Goal: Task Accomplishment & Management: Complete application form

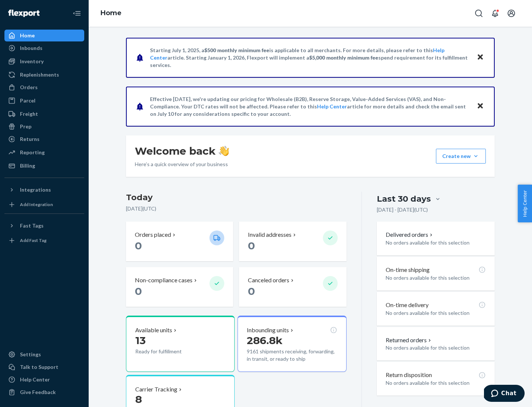
click at [476, 156] on button "Create new Create new inbound Create new order Create new product" at bounding box center [461, 156] width 50 height 15
click at [44, 48] on div "Inbounds" at bounding box center [44, 48] width 78 height 10
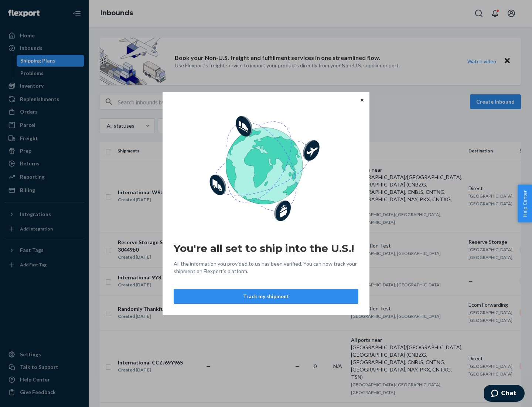
click at [266, 296] on button "Track my shipment" at bounding box center [266, 296] width 185 height 15
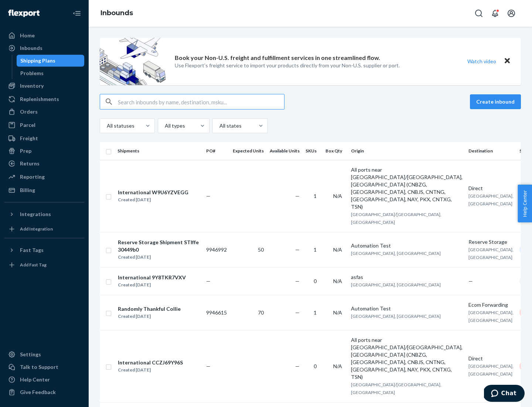
click at [497, 102] on button "Create inbound" at bounding box center [495, 101] width 51 height 15
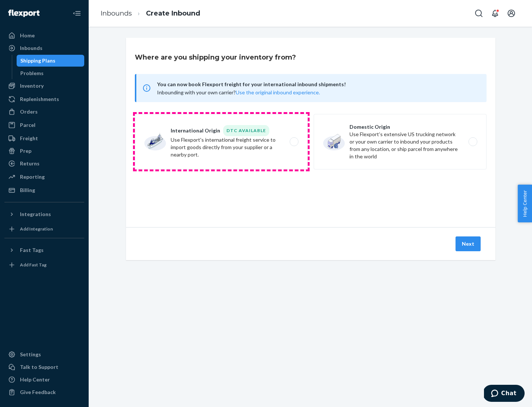
click at [221, 142] on label "International Origin DTC Available Use Flexport's international freight service…" at bounding box center [221, 141] width 173 height 55
click at [294, 142] on input "International Origin DTC Available Use Flexport's international freight service…" at bounding box center [296, 141] width 5 height 5
radio input "true"
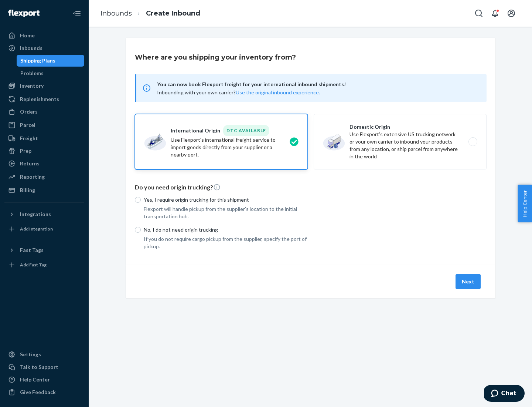
click at [226, 229] on p "No, I do not need origin trucking" at bounding box center [226, 229] width 164 height 7
click at [141, 229] on input "No, I do not need origin trucking" at bounding box center [138, 230] width 6 height 6
radio input "true"
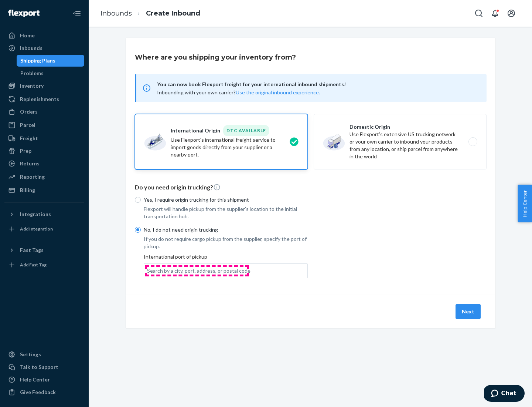
click at [197, 270] on div "Search by a city, port, address, or postal code" at bounding box center [199, 270] width 104 height 7
click at [148, 270] on input "Search by a city, port, address, or postal code" at bounding box center [147, 270] width 1 height 7
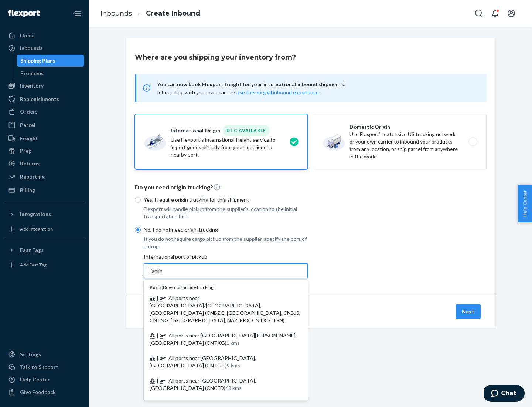
click at [219, 298] on span "| All ports near [GEOGRAPHIC_DATA]/[GEOGRAPHIC_DATA], [GEOGRAPHIC_DATA] (CNBZG,…" at bounding box center [225, 309] width 151 height 28
click at [163, 274] on input "Tianjin" at bounding box center [155, 270] width 16 height 7
type input "All ports near [GEOGRAPHIC_DATA]/[GEOGRAPHIC_DATA], [GEOGRAPHIC_DATA] (CNBZG, […"
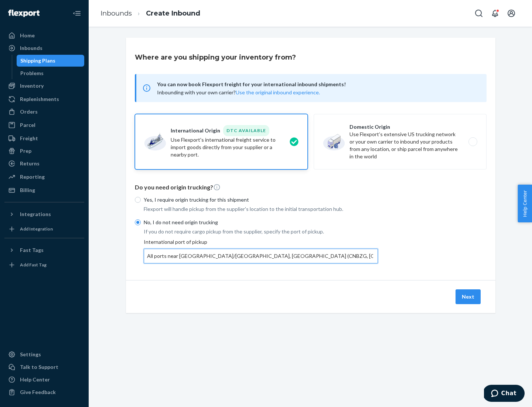
click at [469, 296] on button "Next" at bounding box center [468, 296] width 25 height 15
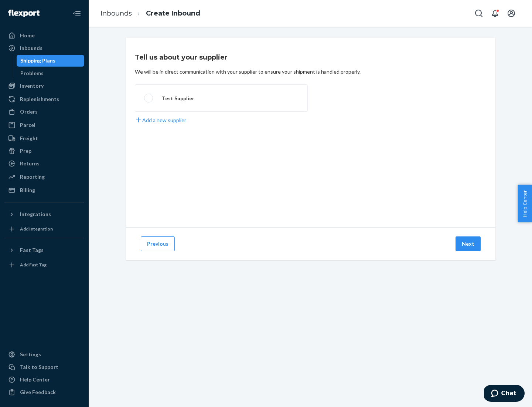
click at [221, 98] on label "Test Supplier" at bounding box center [221, 97] width 173 height 27
click at [149, 98] on input "Test Supplier" at bounding box center [146, 98] width 5 height 5
radio input "true"
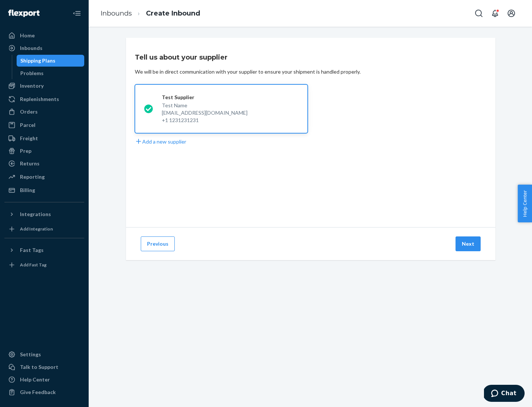
click at [469, 244] on button "Next" at bounding box center [468, 243] width 25 height 15
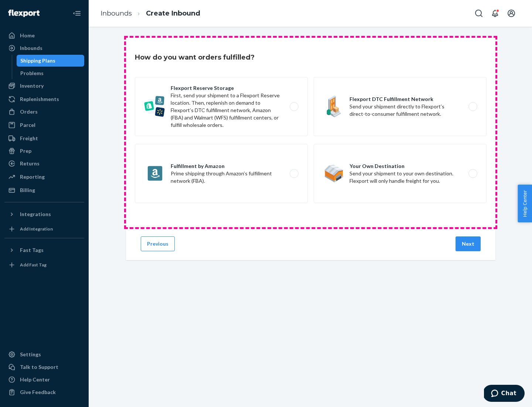
click at [311, 132] on div "Flexport Reserve Storage First, send your shipment to a Flexport Reserve locati…" at bounding box center [311, 141] width 352 height 128
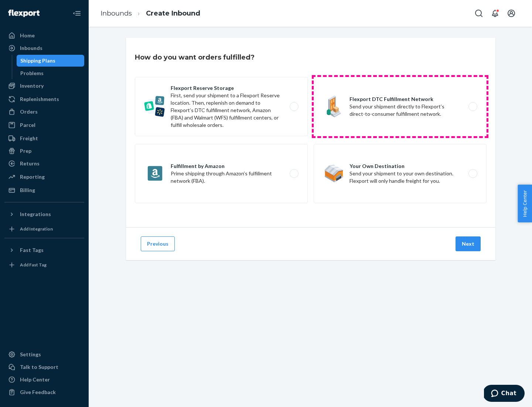
click at [400, 106] on label "Flexport DTC Fulfillment Network Send your shipment directly to Flexport’s dire…" at bounding box center [400, 106] width 173 height 59
click at [473, 106] on input "Flexport DTC Fulfillment Network Send your shipment directly to Flexport’s dire…" at bounding box center [475, 106] width 5 height 5
radio input "true"
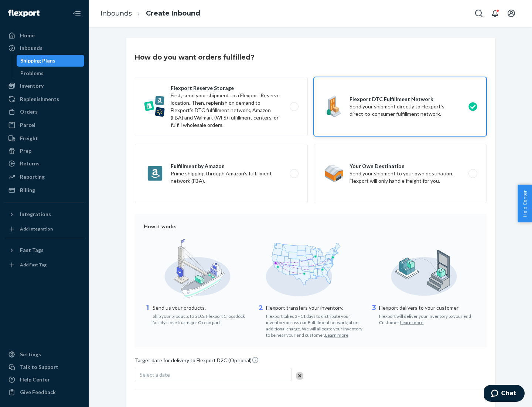
scroll to position [54, 0]
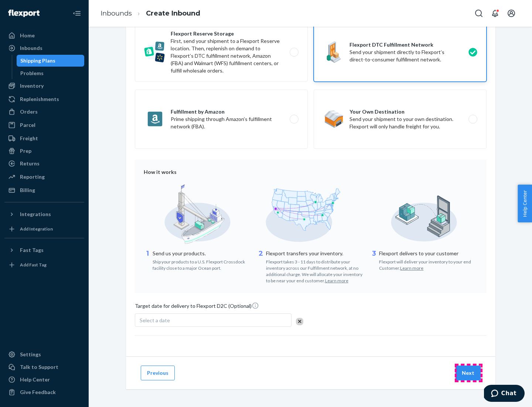
click at [469, 372] on button "Next" at bounding box center [468, 372] width 25 height 15
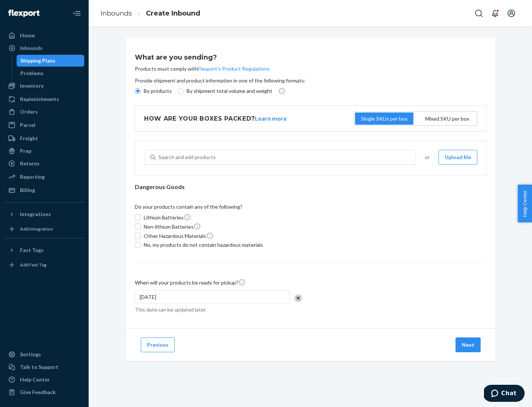
click at [157, 91] on p "By products" at bounding box center [158, 90] width 28 height 7
click at [141, 91] on input "By products" at bounding box center [138, 91] width 6 height 6
click at [186, 157] on div "Search and add products" at bounding box center [187, 156] width 57 height 7
click at [159, 157] on input "Search and add products" at bounding box center [159, 156] width 1 height 7
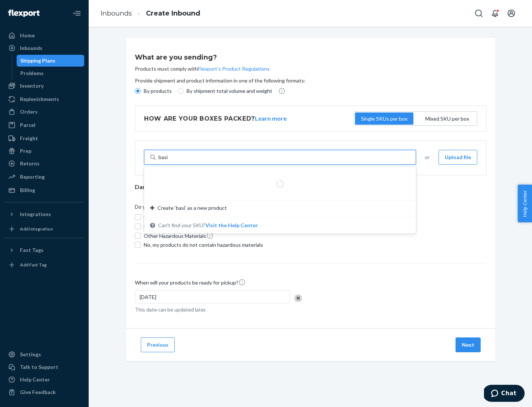
type input "basic"
click at [278, 175] on div "Basic Test Product 1" at bounding box center [277, 174] width 254 height 7
click at [171, 161] on input "basic" at bounding box center [165, 156] width 12 height 7
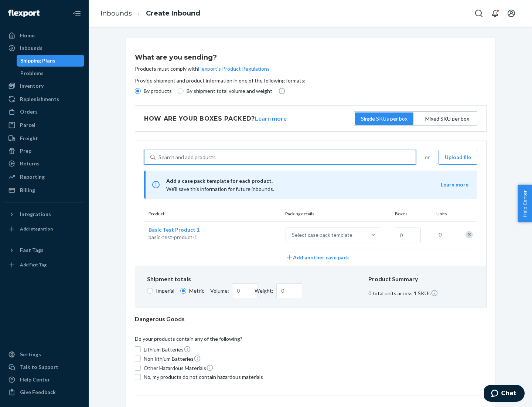
scroll to position [18, 0]
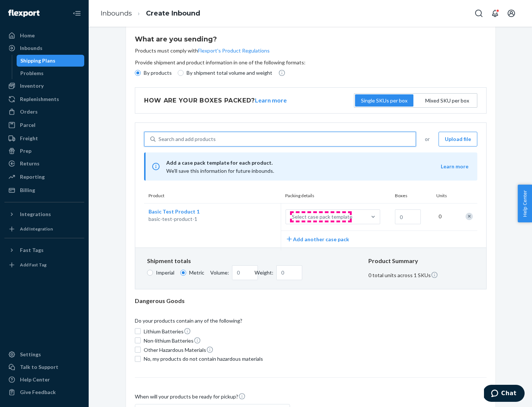
click at [321, 217] on div "Select case pack template" at bounding box center [322, 216] width 61 height 7
click at [256, 217] on input "Select case pack template" at bounding box center [256, 217] width 0 height 0
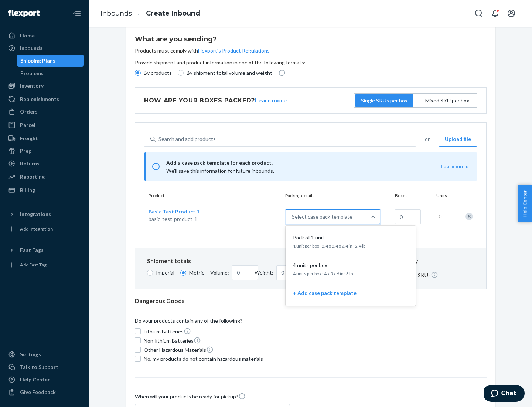
scroll to position [43, 0]
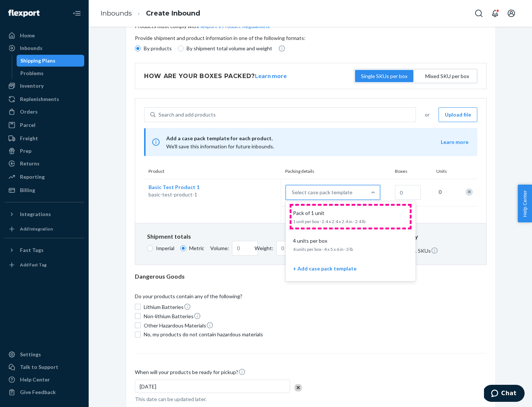
click at [351, 216] on div "Pack of 1 unit" at bounding box center [349, 212] width 118 height 7
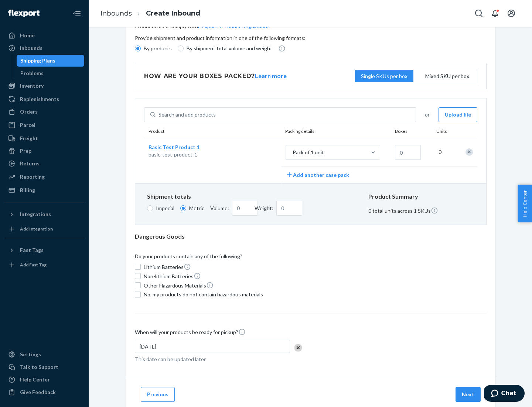
scroll to position [0, 0]
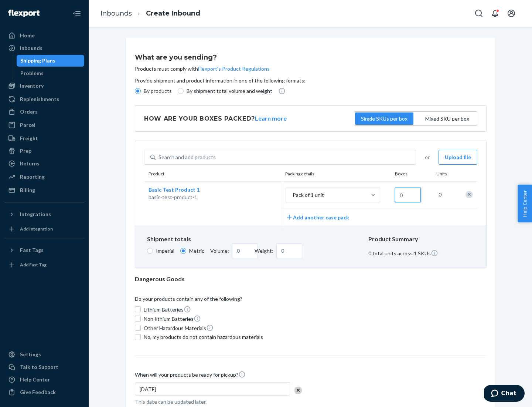
type input "1.09"
type input "1"
type input "10.89"
type input "10"
type input "0.02"
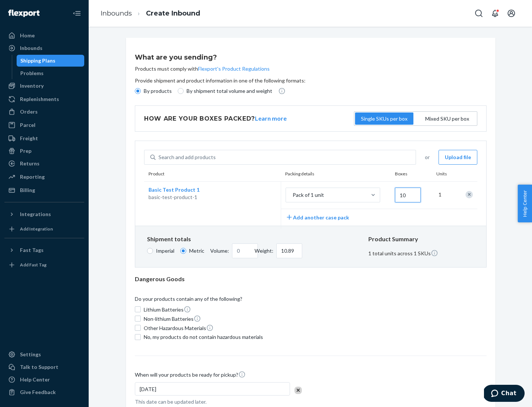
type input "108.86"
type input "100"
type input "0.23"
type input "1088.62"
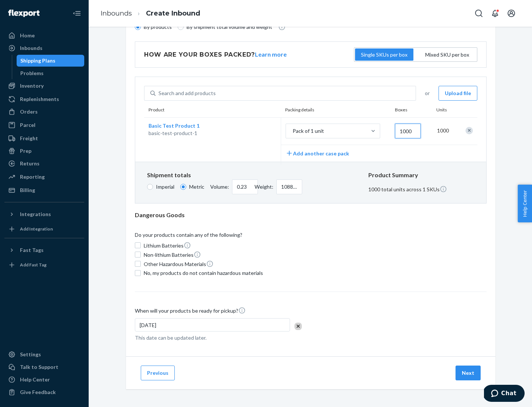
type input "1000"
click at [202, 273] on span "No, my products do not contain hazardous materials" at bounding box center [203, 272] width 119 height 7
click at [141, 273] on input "No, my products do not contain hazardous materials" at bounding box center [138, 273] width 6 height 6
checkbox input "true"
click at [469, 372] on button "Next" at bounding box center [468, 372] width 25 height 15
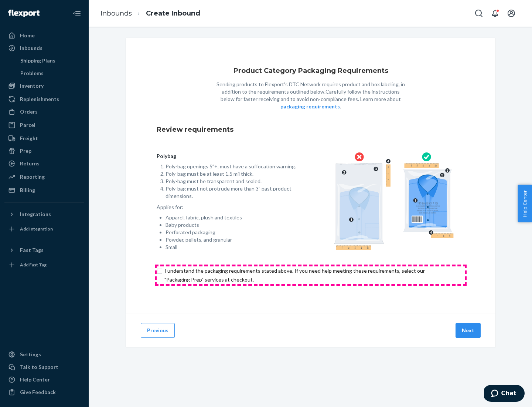
click at [311, 275] on input "checkbox" at bounding box center [311, 275] width 308 height 18
checkbox input "true"
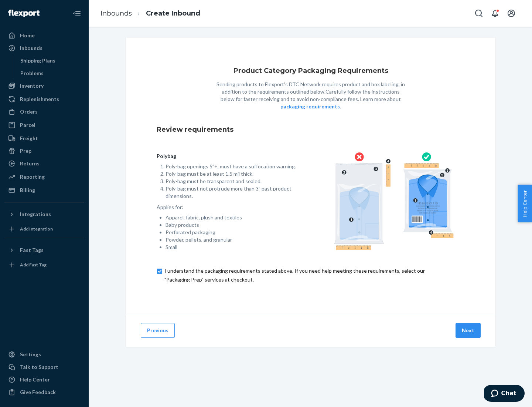
click at [469, 330] on button "Next" at bounding box center [468, 330] width 25 height 15
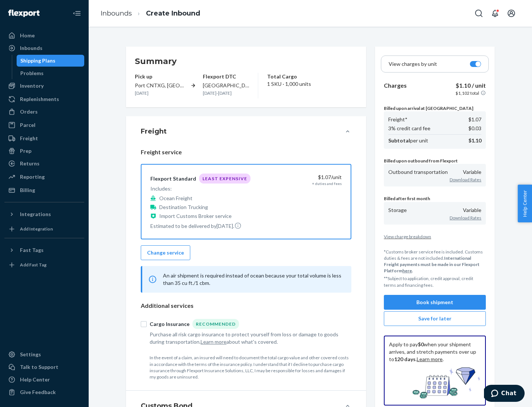
scroll to position [85, 0]
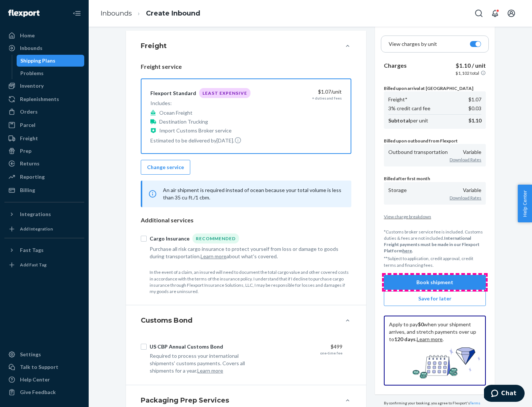
click at [435, 282] on button "Book shipment" at bounding box center [435, 282] width 102 height 15
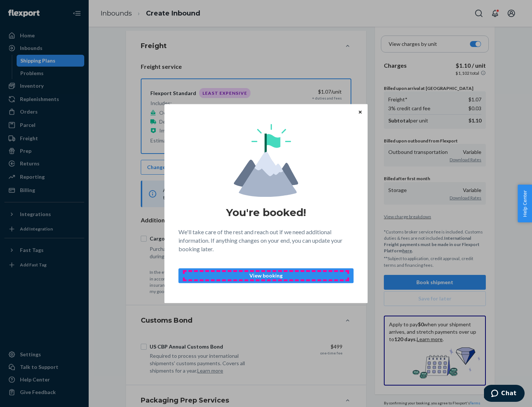
click at [266, 275] on p "View booking" at bounding box center [266, 275] width 163 height 7
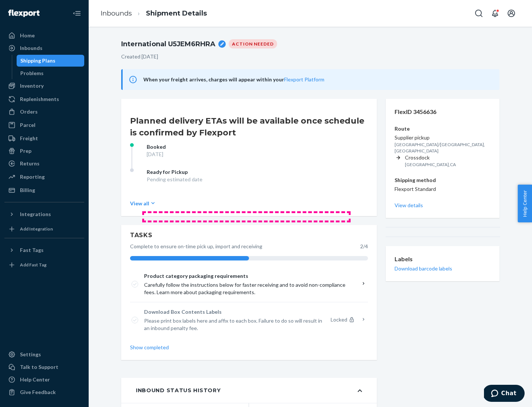
scroll to position [59, 0]
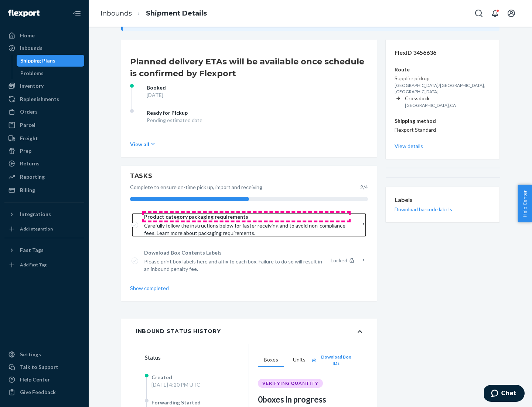
click at [247, 217] on span "Product category packaging requirements" at bounding box center [246, 216] width 205 height 7
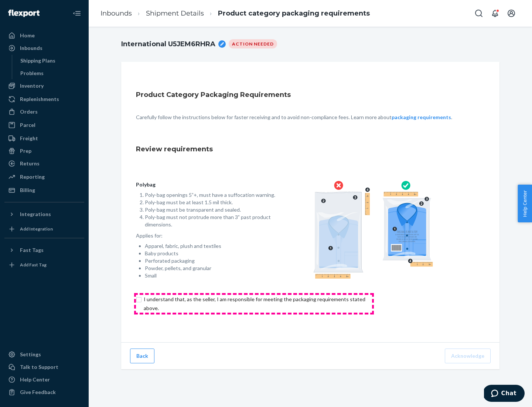
click at [254, 303] on input "checkbox" at bounding box center [259, 304] width 246 height 18
checkbox input "true"
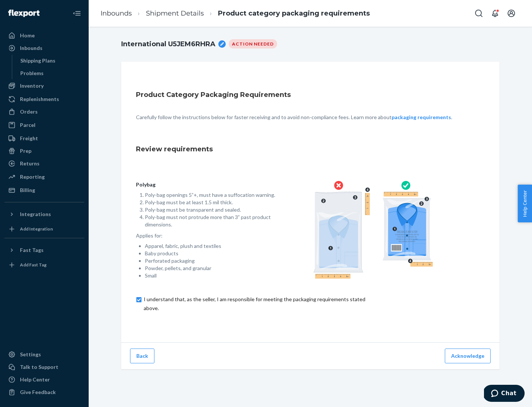
click at [469, 355] on button "Acknowledge" at bounding box center [468, 355] width 46 height 15
